Goal: Task Accomplishment & Management: Manage account settings

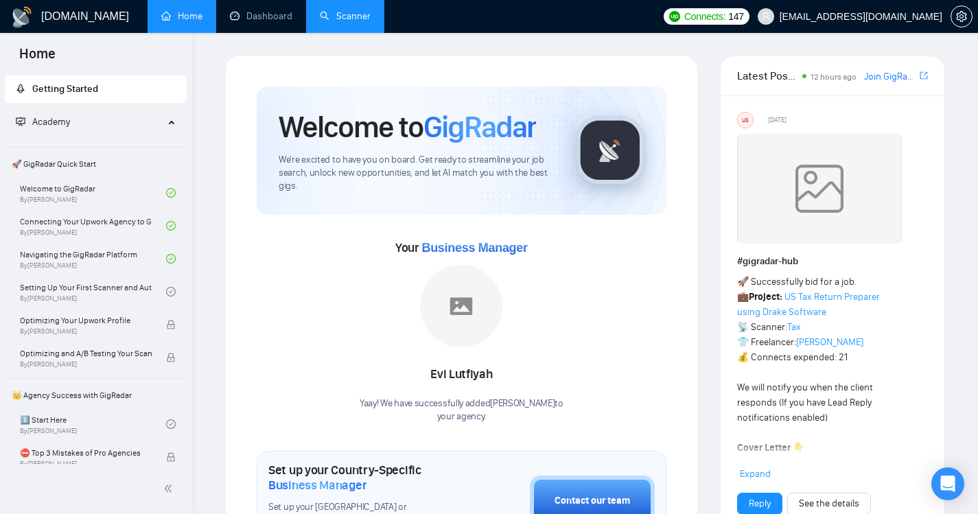
click at [349, 18] on link "Scanner" at bounding box center [345, 16] width 51 height 12
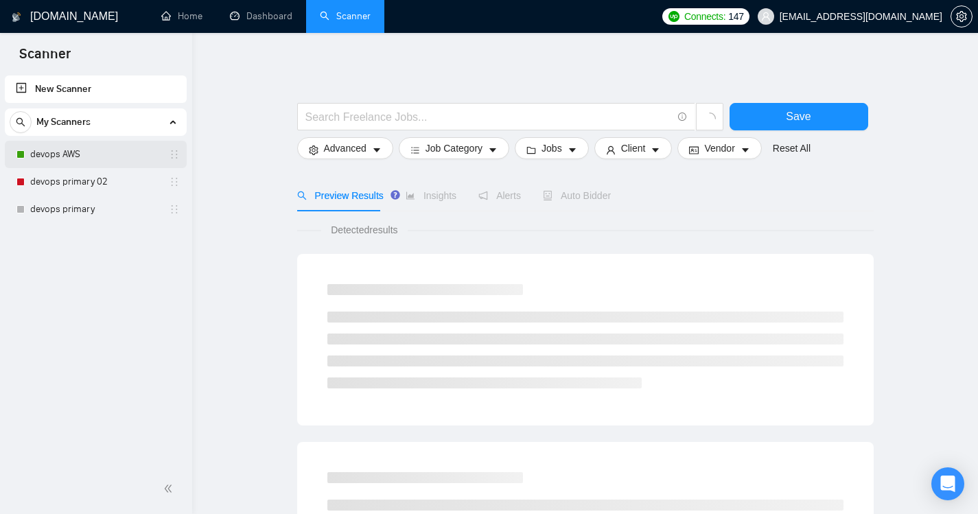
click at [86, 148] on link "devops AWS" at bounding box center [95, 154] width 130 height 27
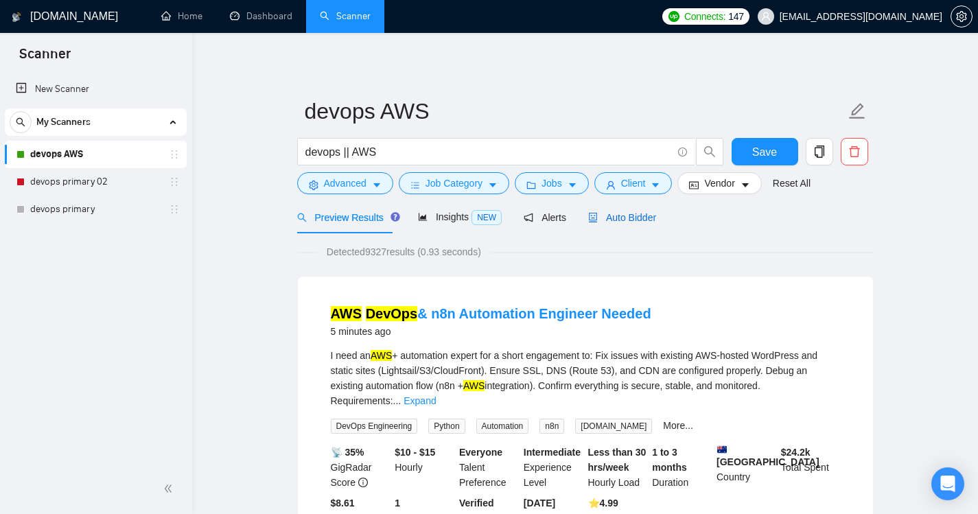
click at [626, 216] on span "Auto Bidder" at bounding box center [622, 217] width 68 height 11
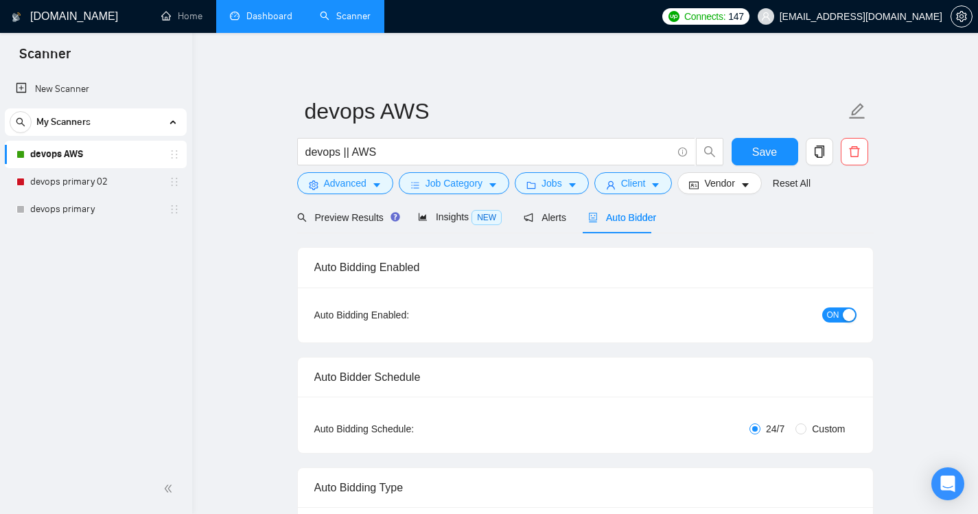
click at [256, 14] on link "Dashboard" at bounding box center [261, 16] width 62 height 12
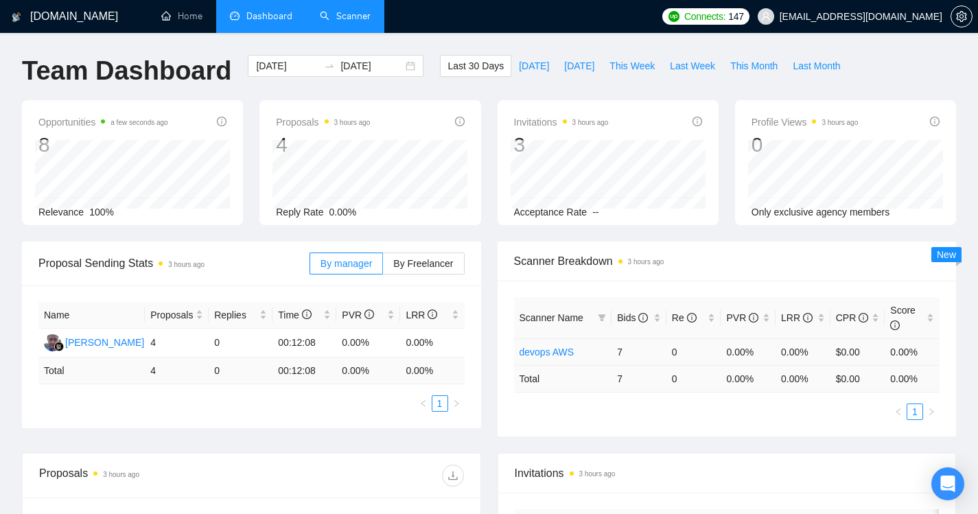
click at [540, 350] on link "devops AWS" at bounding box center [547, 352] width 55 height 11
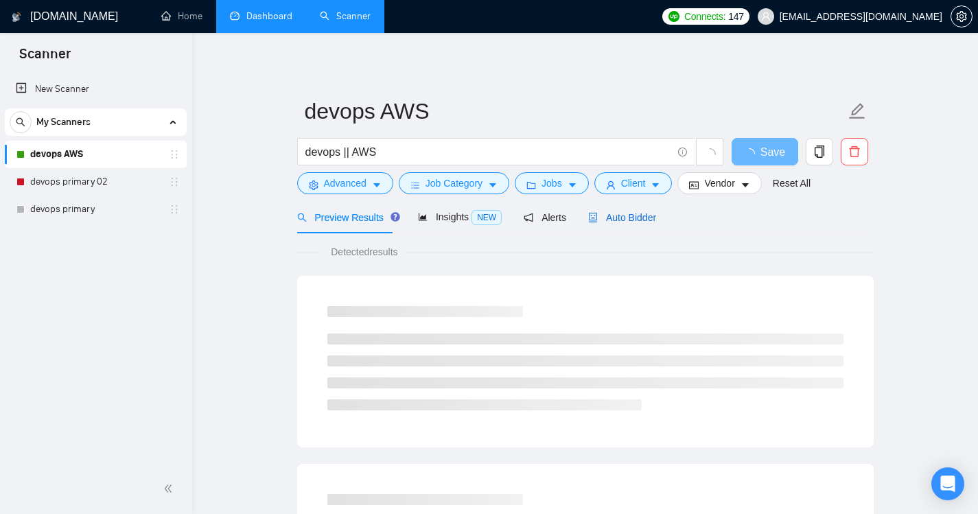
click at [616, 218] on span "Auto Bidder" at bounding box center [622, 217] width 68 height 11
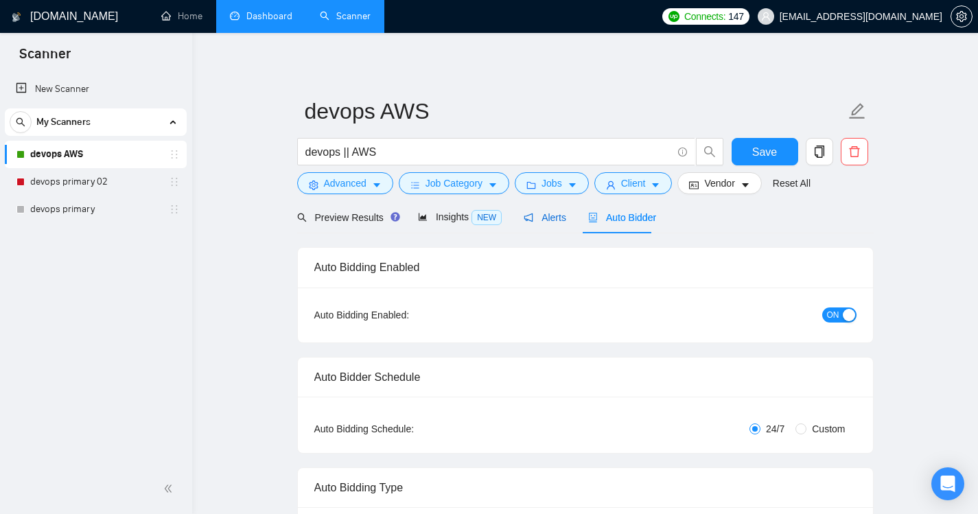
click at [540, 224] on div "Alerts" at bounding box center [545, 217] width 43 height 15
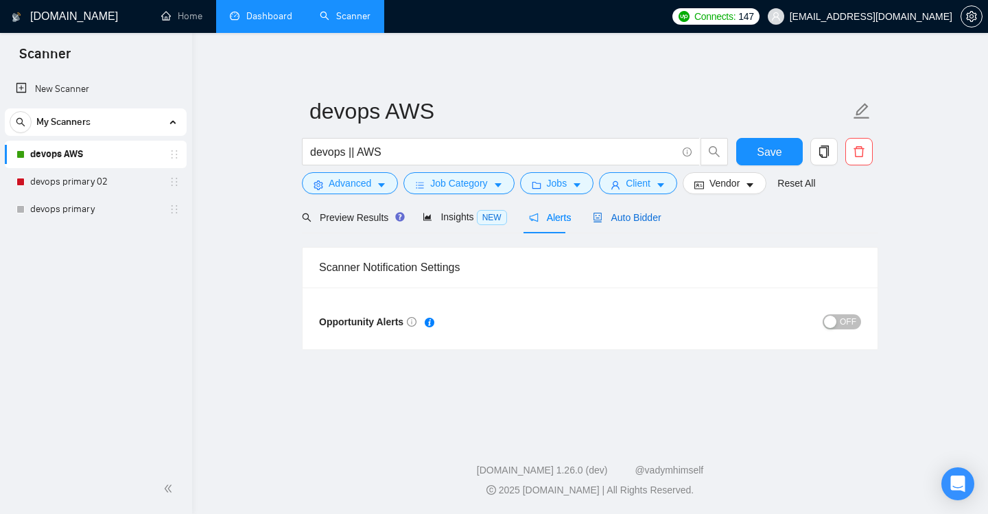
click at [605, 221] on span "Auto Bidder" at bounding box center [627, 217] width 68 height 11
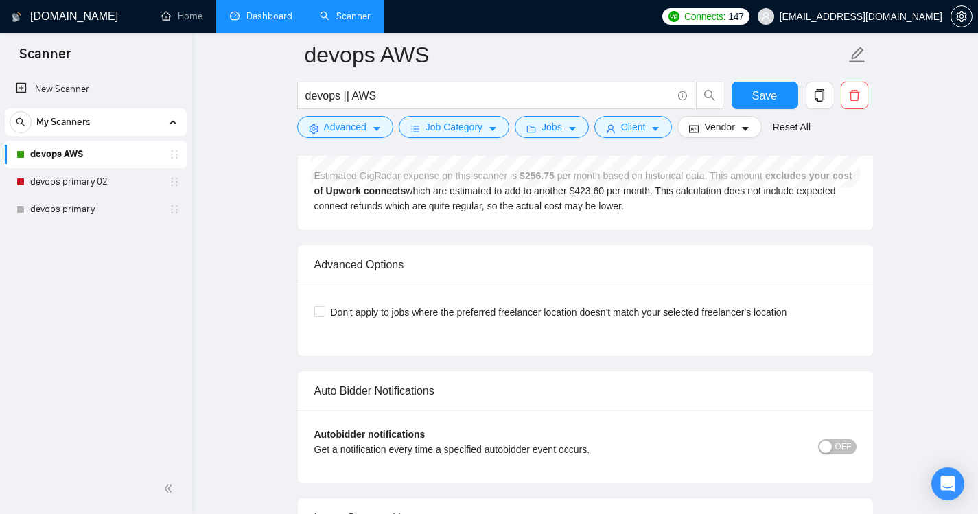
scroll to position [3005, 0]
click at [835, 447] on button "OFF" at bounding box center [837, 448] width 38 height 15
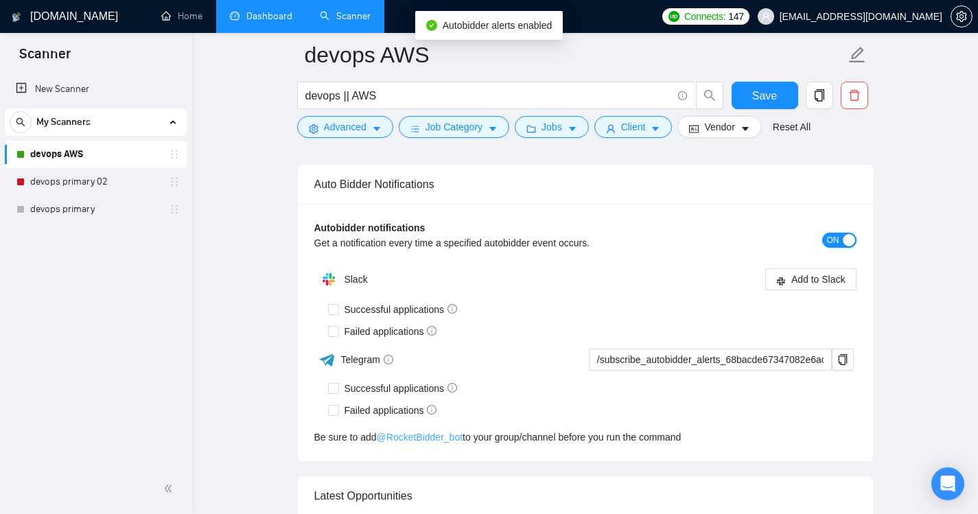
scroll to position [3214, 0]
click at [333, 391] on input "Successful applications" at bounding box center [333, 387] width 10 height 10
checkbox input "true"
click at [329, 413] on input "Failed applications" at bounding box center [333, 409] width 10 height 10
checkbox input "true"
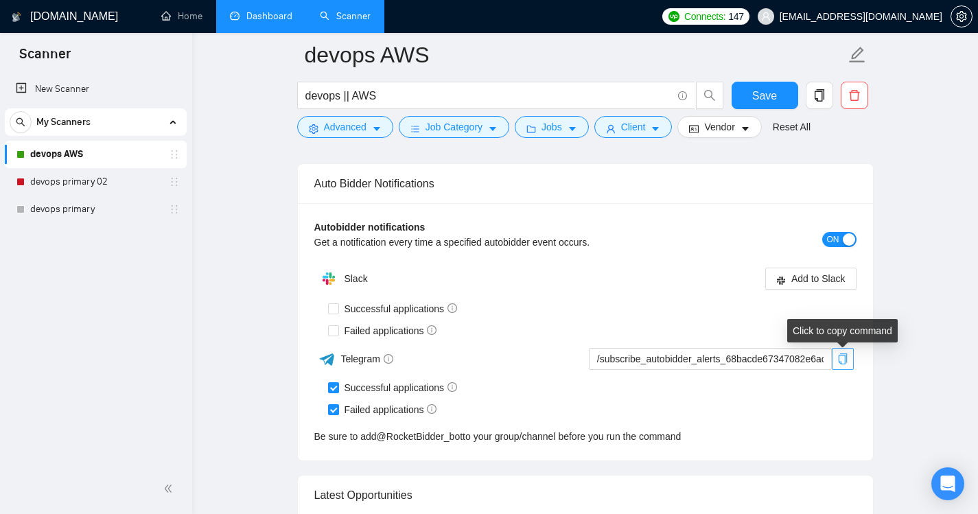
click at [842, 361] on icon "copy" at bounding box center [842, 359] width 11 height 11
